Goal: Ask a question

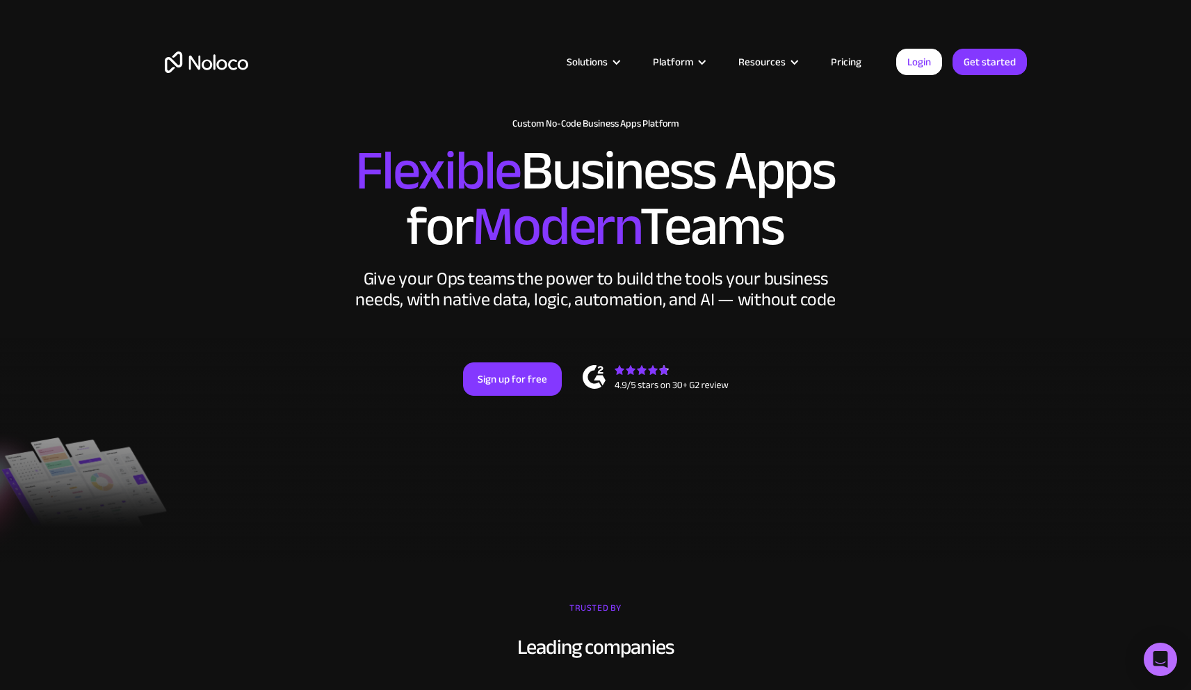
click at [213, 60] on img "home" at bounding box center [206, 62] width 83 height 22
click at [928, 69] on link "Login" at bounding box center [919, 62] width 46 height 26
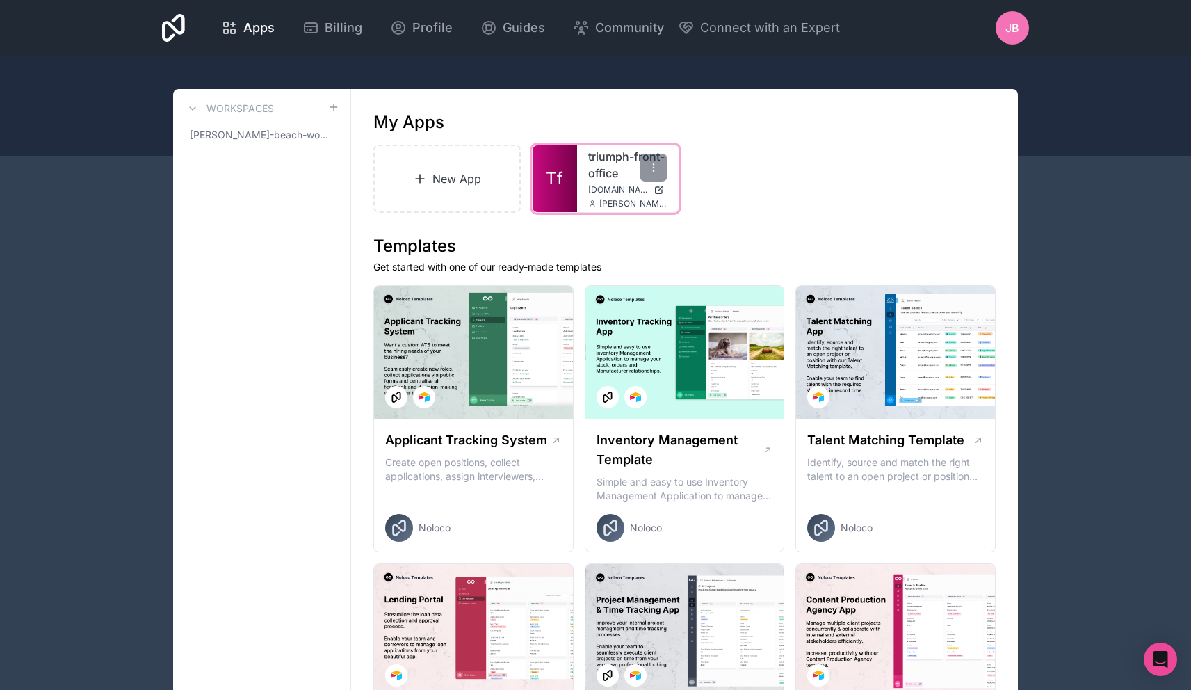
click at [590, 173] on link "triumph-front-office" at bounding box center [627, 164] width 79 height 33
click at [1171, 661] on div "Open Intercom Messenger" at bounding box center [1161, 659] width 37 height 37
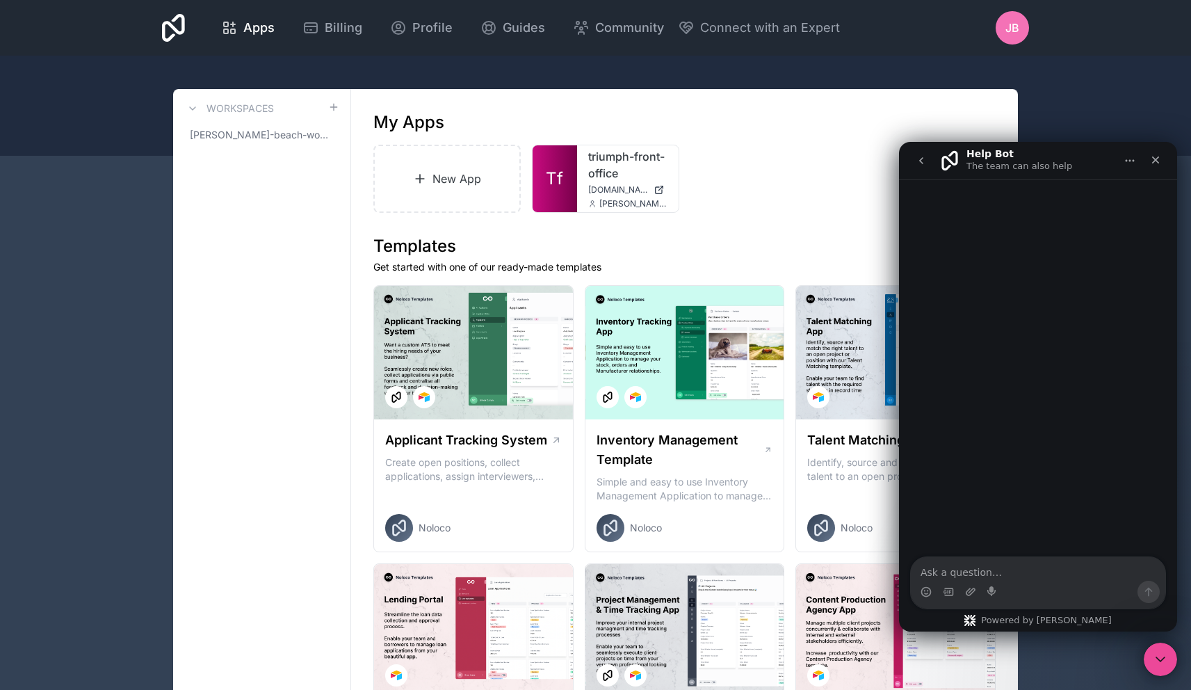
click at [993, 572] on textarea "Ask a question…" at bounding box center [1038, 569] width 255 height 24
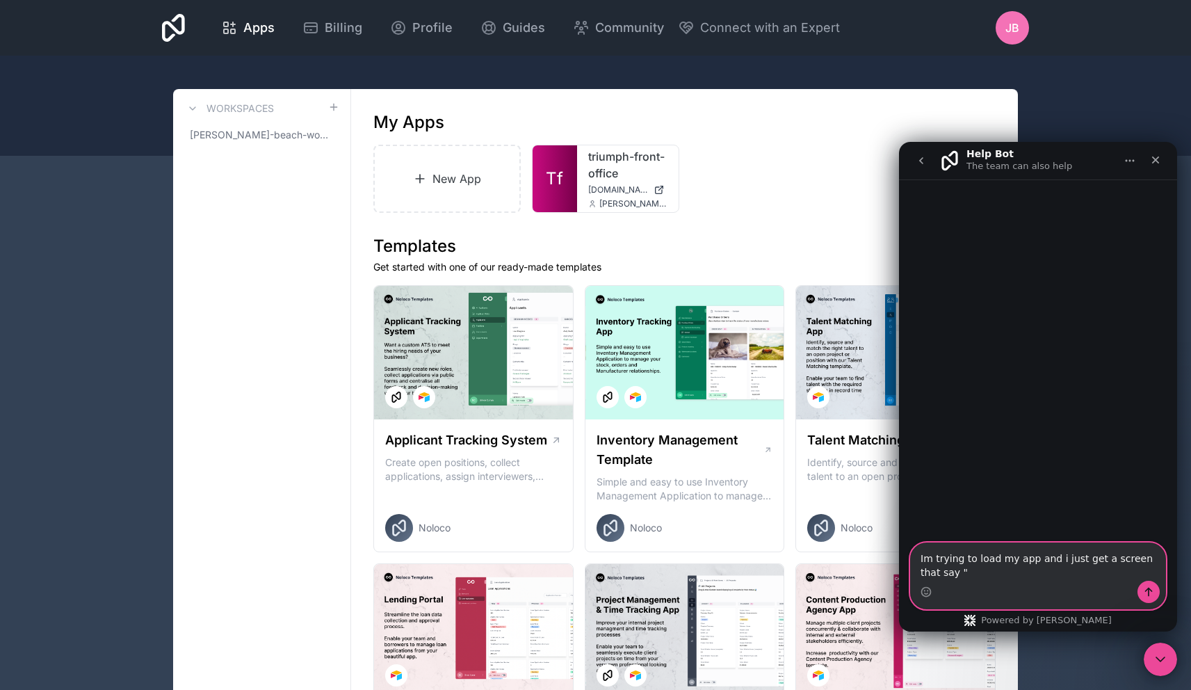
paste textarea "Oops, there was a problem loading this page Please try again or contact an admin"
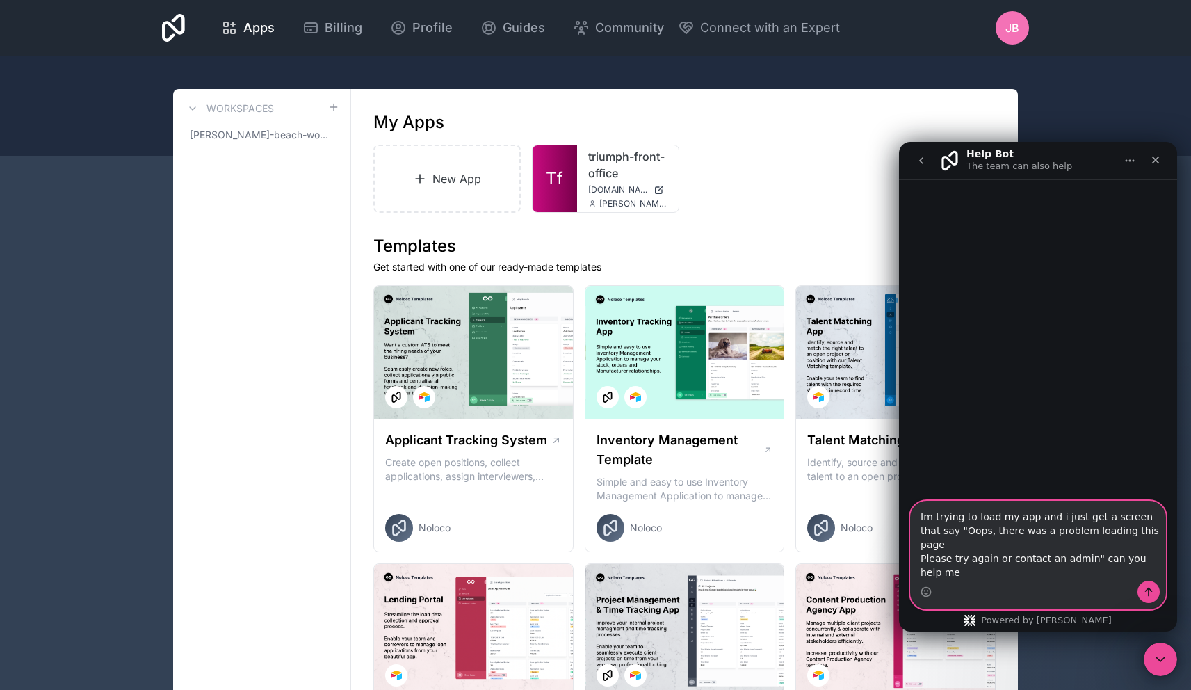
scroll to position [14, 0]
type textarea "Im trying to load my app and i just get a screen that say "Oops, there was a pr…"
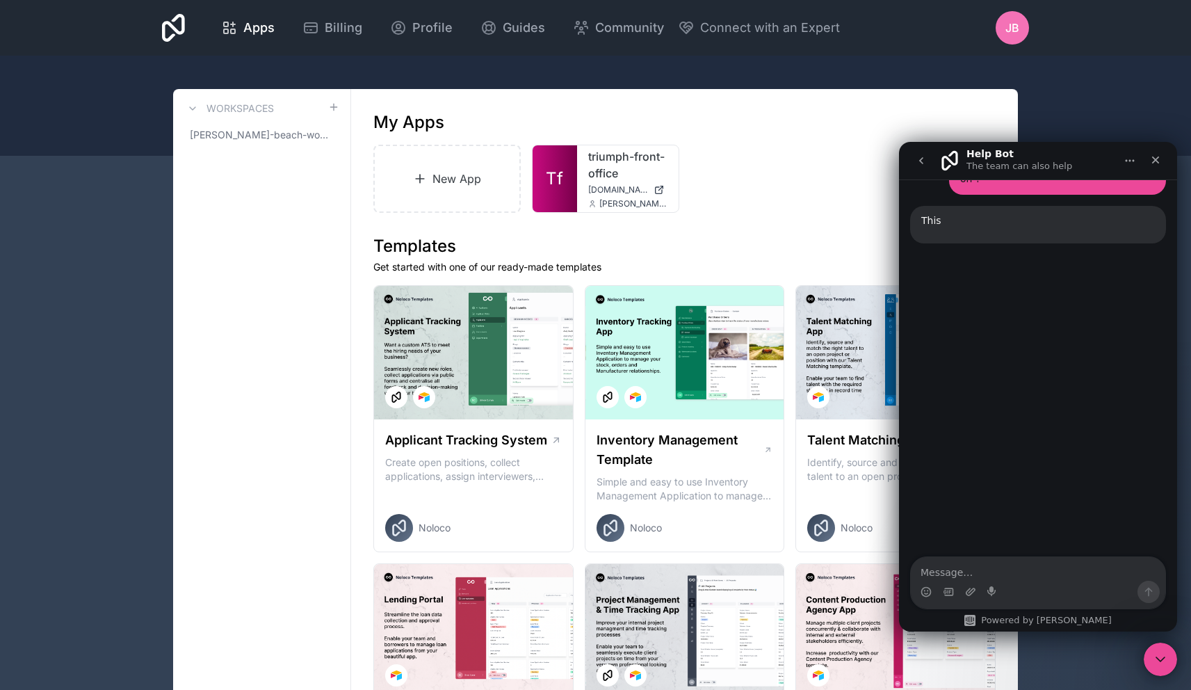
scroll to position [143, 0]
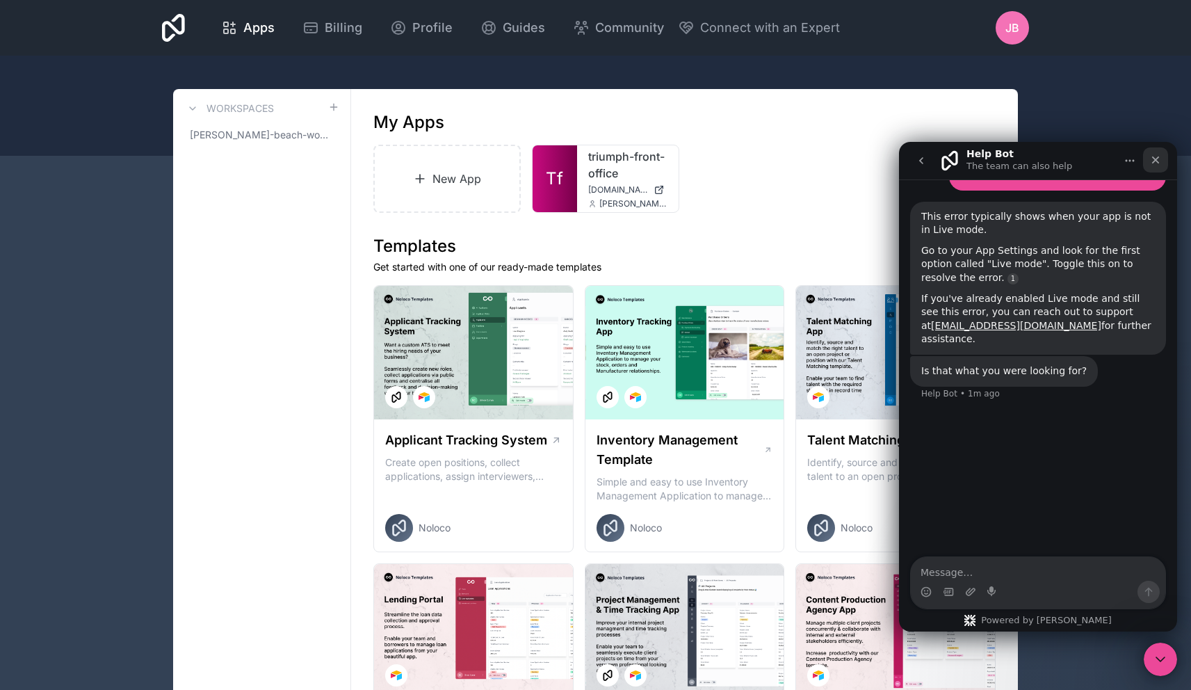
click at [1152, 160] on icon "Close" at bounding box center [1155, 159] width 11 height 11
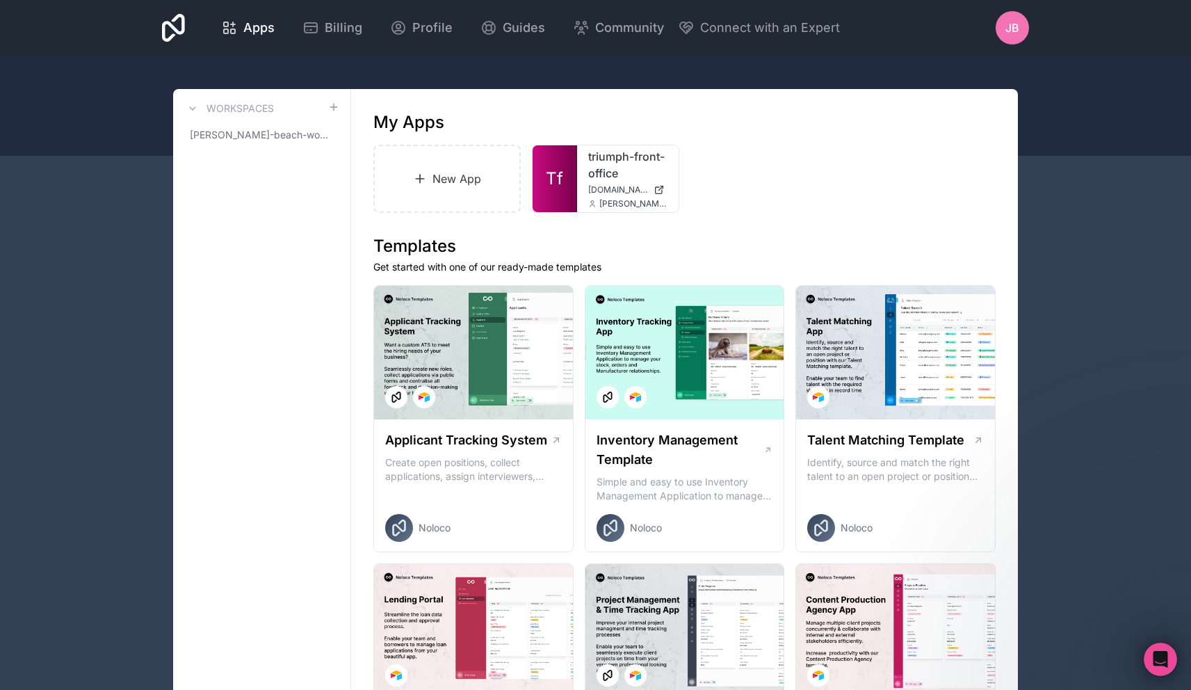
scroll to position [0, 0]
click at [1057, 92] on div at bounding box center [595, 106] width 1191 height 100
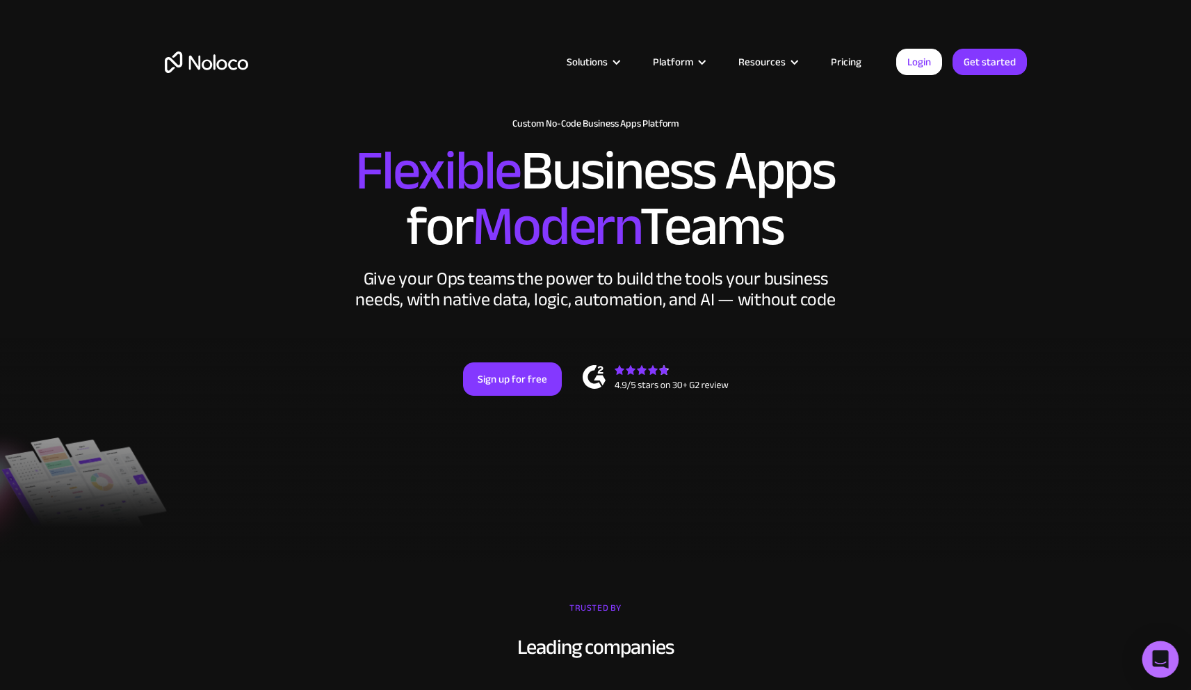
click at [1157, 663] on icon "Open Intercom Messenger" at bounding box center [1161, 659] width 18 height 18
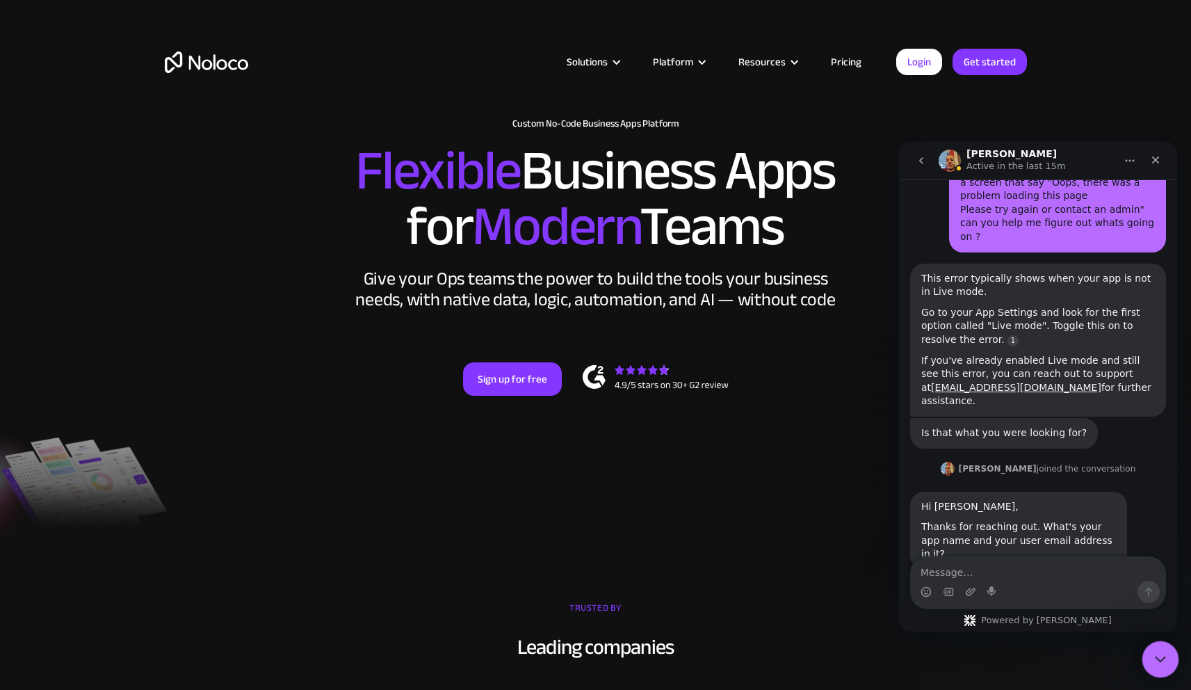
scroll to position [83, 0]
click at [1054, 568] on textarea "Message…" at bounding box center [1038, 569] width 255 height 24
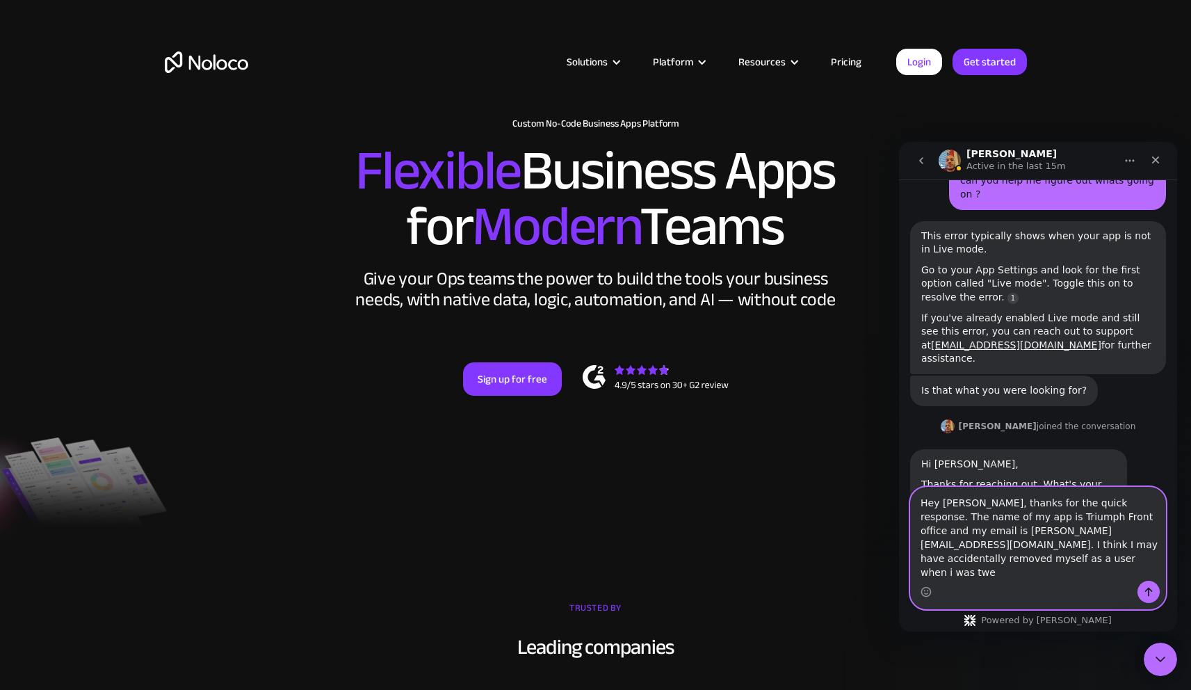
scroll to position [139, 0]
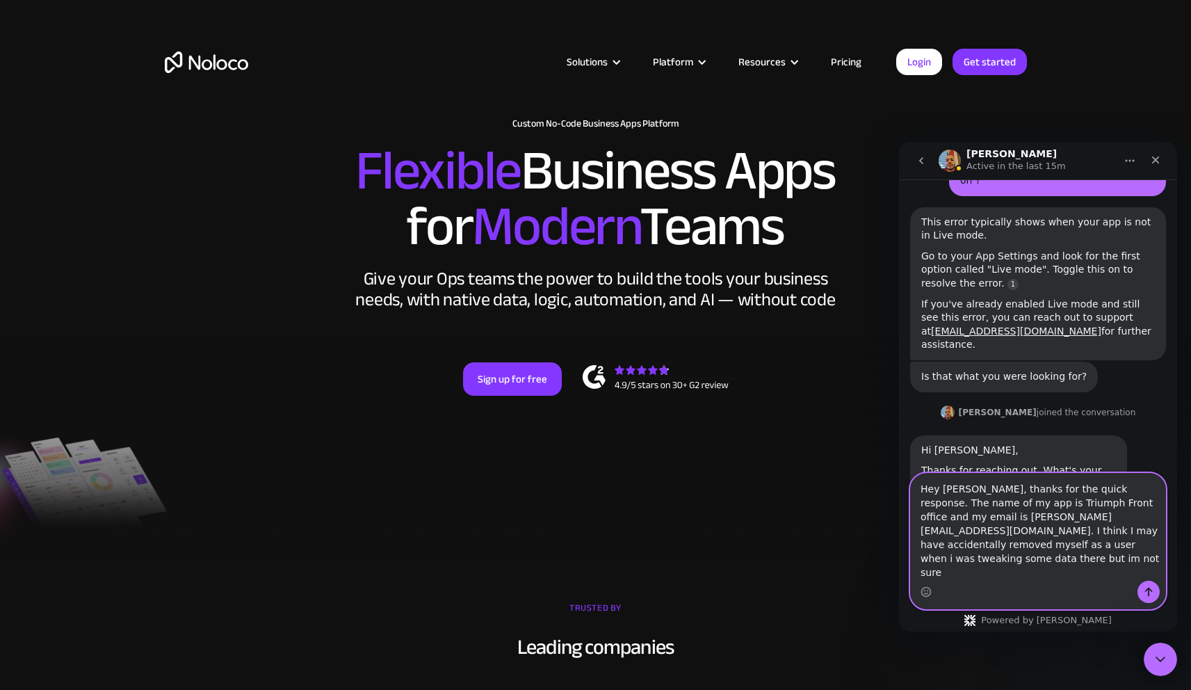
type textarea "Hey [PERSON_NAME], thanks for the quick response. The name of my app is Triumph…"
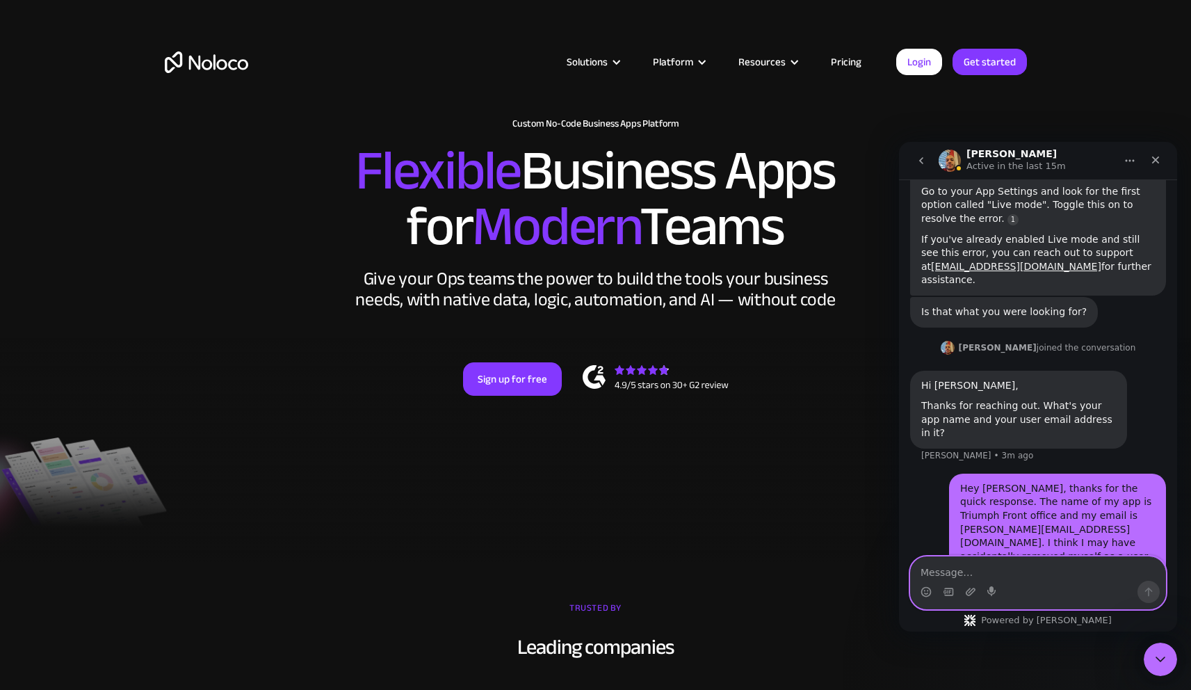
scroll to position [207, 0]
type textarea "Any help would be appreciated."
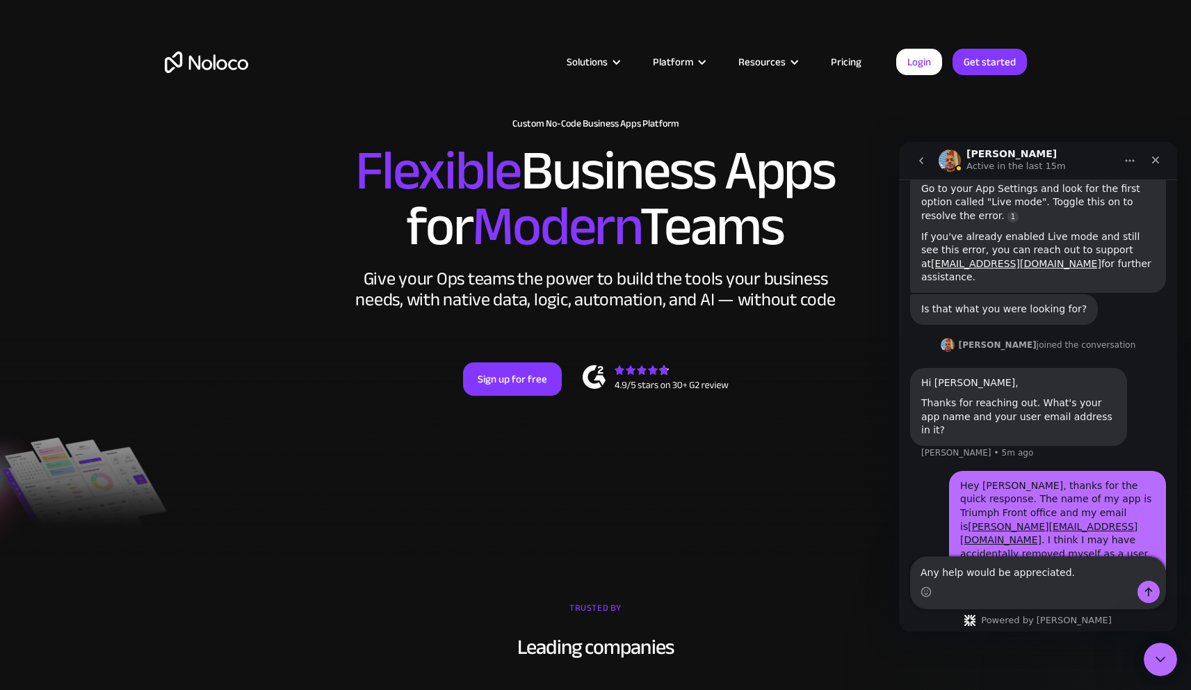
click at [1021, 581] on div "Intercom messenger" at bounding box center [1038, 592] width 255 height 22
click at [1021, 566] on textarea "Any help would be appreciated." at bounding box center [1038, 569] width 255 height 24
click at [845, 486] on div at bounding box center [595, 449] width 1191 height 225
click at [1084, 152] on div "[PERSON_NAME] Active in the last 15m" at bounding box center [1027, 161] width 177 height 24
click at [1154, 163] on icon "Close" at bounding box center [1155, 159] width 11 height 11
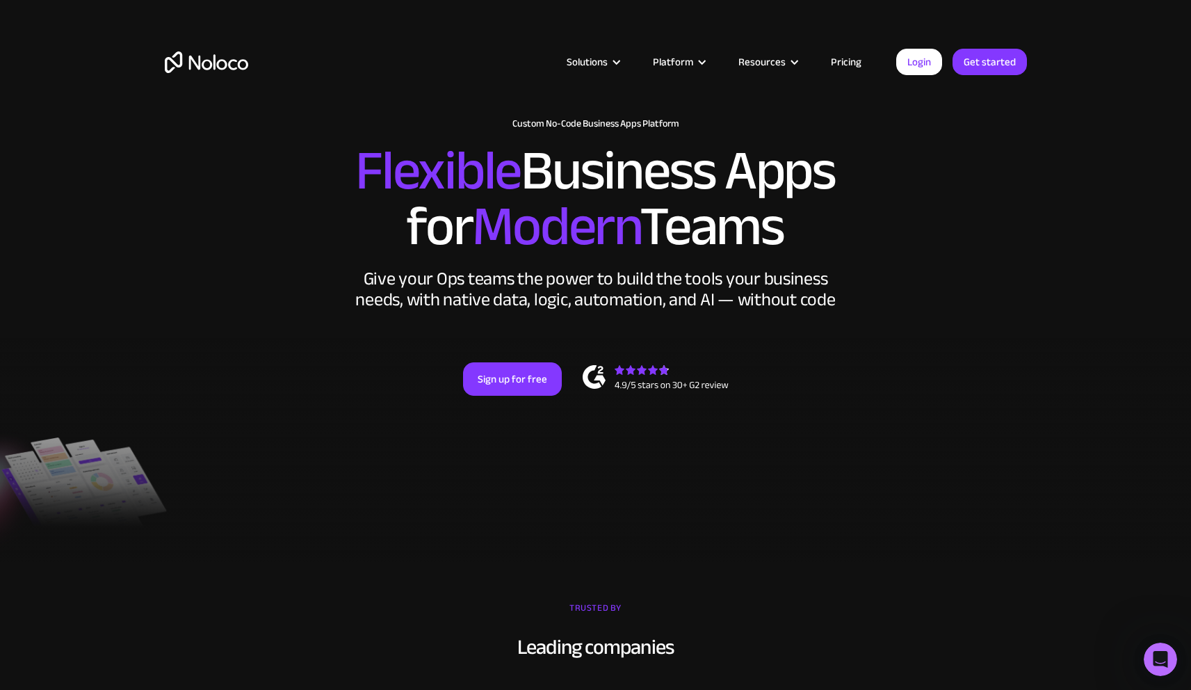
scroll to position [243, 0]
